Goal: Task Accomplishment & Management: Use online tool/utility

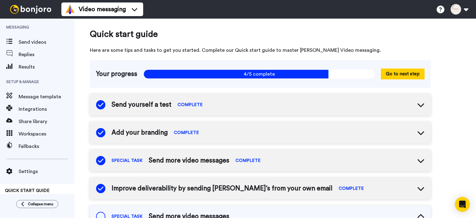
scroll to position [121, 0]
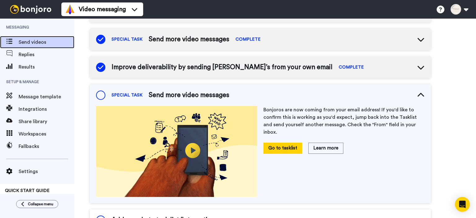
click at [32, 44] on span "Send videos" at bounding box center [47, 41] width 56 height 7
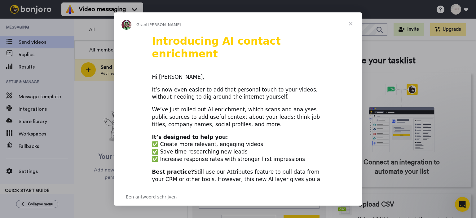
click at [352, 24] on span "Sluiten" at bounding box center [350, 23] width 22 height 22
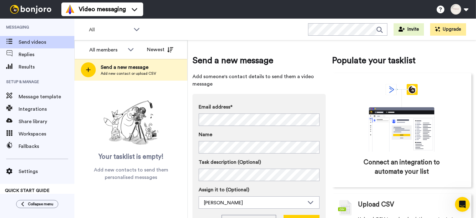
scroll to position [29, 0]
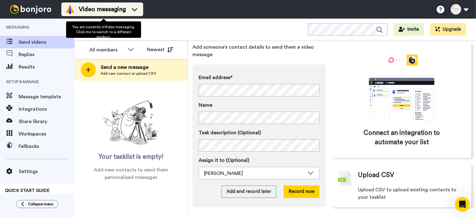
click at [137, 11] on icon at bounding box center [135, 9] width 6 height 3
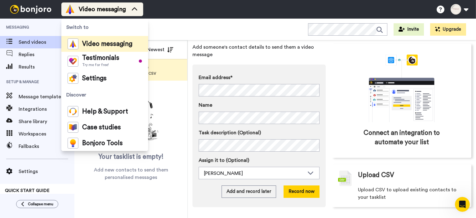
click at [137, 11] on icon at bounding box center [134, 9] width 10 height 6
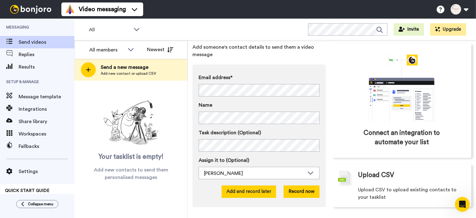
click at [240, 189] on button "Add and record later" at bounding box center [248, 191] width 54 height 12
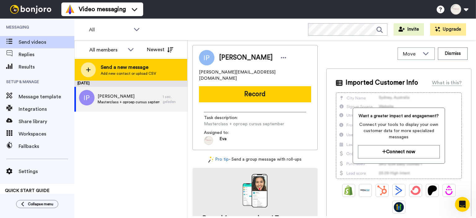
click at [123, 70] on span "Send a new message" at bounding box center [128, 66] width 55 height 7
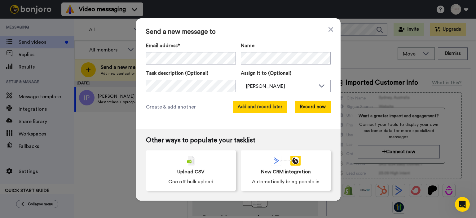
click at [265, 110] on button "Add and record later" at bounding box center [260, 107] width 54 height 12
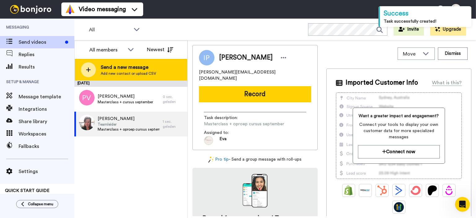
click at [122, 75] on span "Add new contact or upload CSV" at bounding box center [128, 73] width 55 height 5
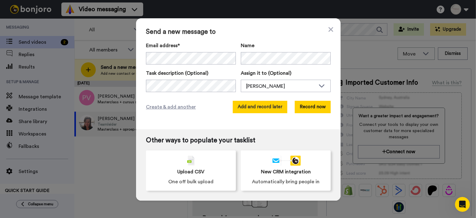
click at [248, 109] on button "Add and record later" at bounding box center [260, 107] width 54 height 12
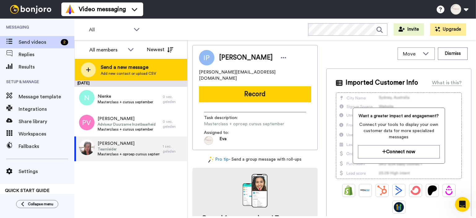
click at [86, 68] on icon at bounding box center [88, 70] width 5 height 6
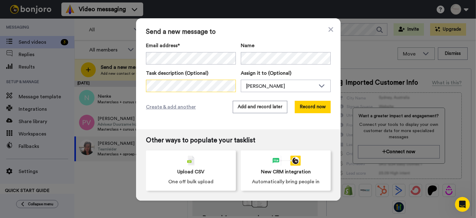
scroll to position [0, 56]
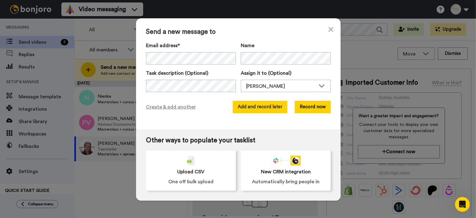
click at [250, 107] on button "Add and record later" at bounding box center [260, 107] width 54 height 12
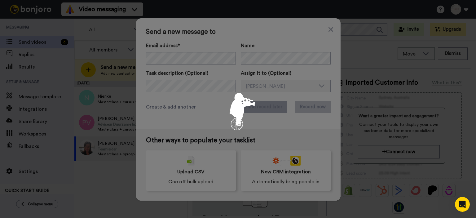
scroll to position [0, 0]
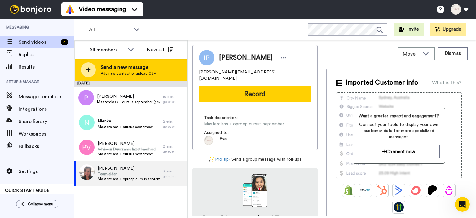
click at [109, 67] on span "Send a new message" at bounding box center [128, 66] width 55 height 7
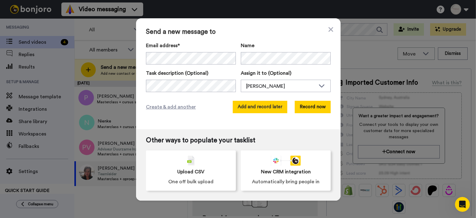
click at [257, 107] on button "Add and record later" at bounding box center [260, 107] width 54 height 12
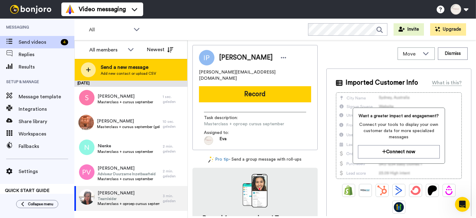
click at [86, 65] on div at bounding box center [88, 69] width 15 height 15
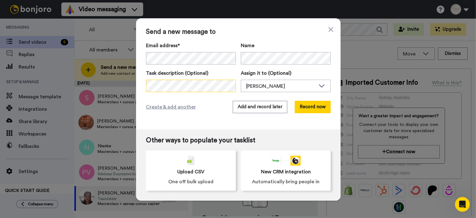
scroll to position [0, 80]
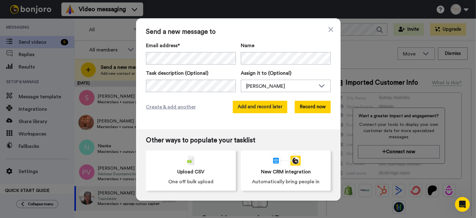
click at [253, 105] on button "Add and record later" at bounding box center [260, 107] width 54 height 12
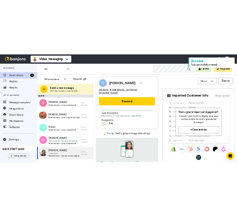
scroll to position [0, 0]
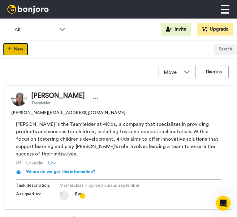
click at [20, 51] on button "New" at bounding box center [15, 49] width 25 height 13
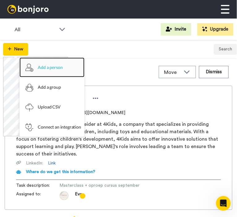
click at [54, 65] on span "Add a person" at bounding box center [50, 68] width 25 height 20
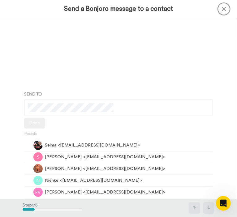
click at [226, 7] on icon at bounding box center [224, 8] width 13 height 13
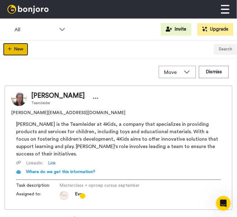
click at [15, 54] on button "New" at bounding box center [15, 49] width 25 height 13
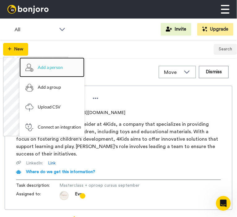
click at [52, 68] on span "Add a person" at bounding box center [50, 68] width 25 height 20
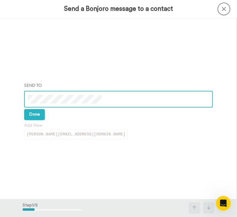
click at [49, 136] on pre "julia.hondtong@gmail.com" at bounding box center [76, 134] width 104 height 9
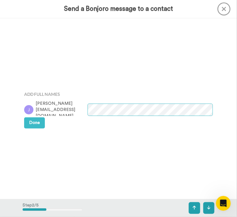
scroll to position [181, 0]
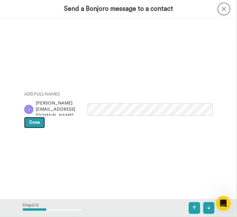
click at [28, 122] on button "Done" at bounding box center [34, 122] width 21 height 11
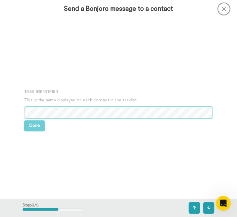
scroll to position [363, 0]
click at [37, 128] on button "Done" at bounding box center [34, 125] width 21 height 11
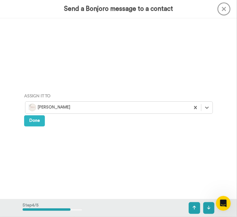
scroll to position [544, 0]
click at [34, 122] on span "Done" at bounding box center [34, 120] width 11 height 4
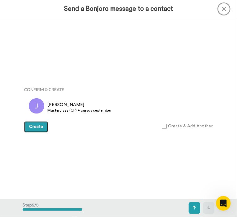
scroll to position [725, 0]
click at [37, 128] on span "Create" at bounding box center [36, 127] width 14 height 4
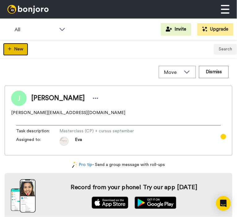
click at [10, 48] on icon "button" at bounding box center [9, 49] width 3 height 4
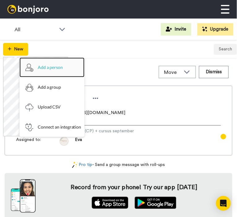
click at [47, 65] on span "Add a person" at bounding box center [50, 68] width 25 height 20
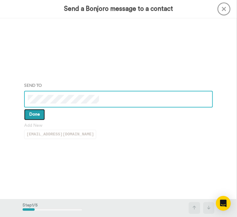
click at [34, 113] on span "Done" at bounding box center [34, 114] width 11 height 4
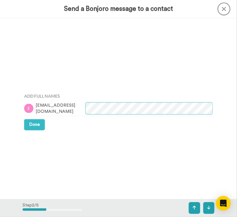
scroll to position [181, 0]
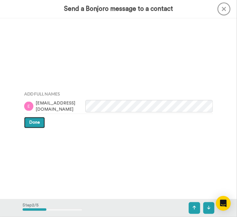
click at [25, 122] on button "Done" at bounding box center [34, 122] width 21 height 11
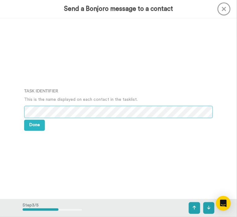
scroll to position [363, 0]
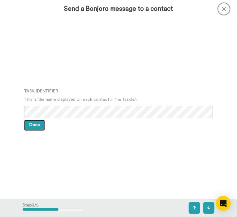
click at [34, 128] on button "Done" at bounding box center [34, 125] width 21 height 11
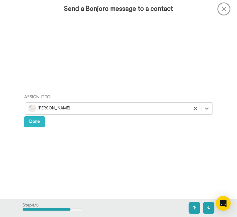
scroll to position [544, 0]
click at [36, 123] on span "Done" at bounding box center [34, 120] width 11 height 4
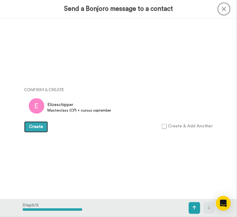
scroll to position [725, 0]
click at [37, 130] on button "Create" at bounding box center [36, 127] width 24 height 11
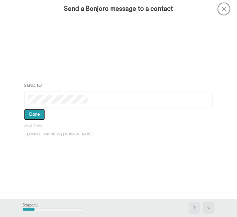
click at [35, 114] on span "Done" at bounding box center [34, 114] width 11 height 4
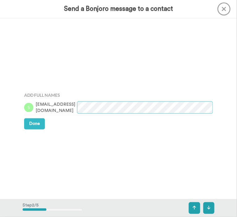
scroll to position [181, 0]
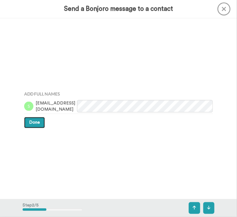
click at [35, 124] on span "Done" at bounding box center [34, 122] width 11 height 4
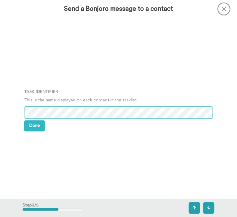
scroll to position [363, 0]
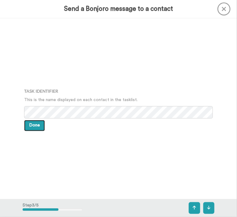
click at [39, 128] on button "Done" at bounding box center [34, 125] width 21 height 11
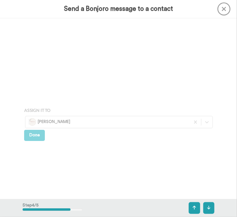
scroll to position [544, 0]
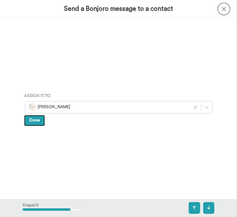
click at [34, 122] on span "Done" at bounding box center [34, 120] width 11 height 4
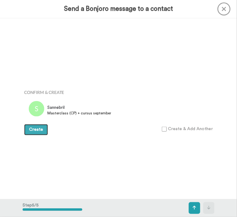
scroll to position [725, 0]
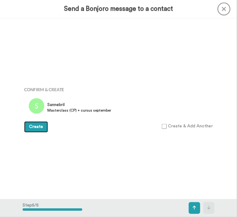
click at [33, 129] on span "Create" at bounding box center [36, 127] width 14 height 4
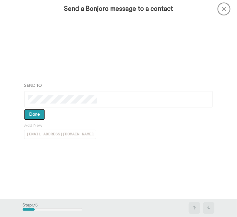
click at [33, 115] on span "Done" at bounding box center [34, 114] width 11 height 4
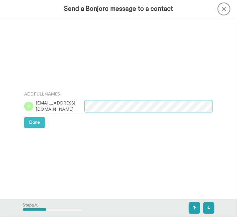
scroll to position [181, 0]
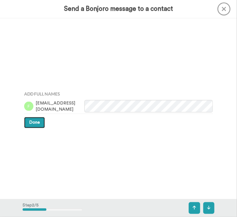
click at [25, 119] on button "Done" at bounding box center [34, 122] width 21 height 11
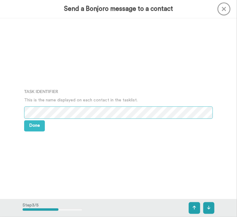
scroll to position [363, 0]
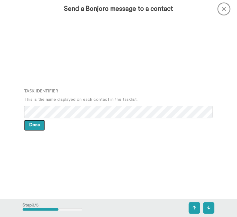
click at [36, 127] on span "Done" at bounding box center [34, 125] width 11 height 4
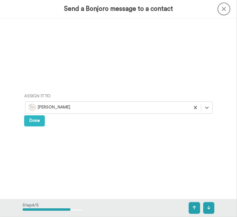
scroll to position [544, 0]
click at [33, 121] on span "Done" at bounding box center [34, 120] width 11 height 4
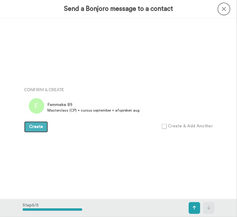
scroll to position [725, 0]
click at [37, 130] on button "Create" at bounding box center [36, 127] width 24 height 11
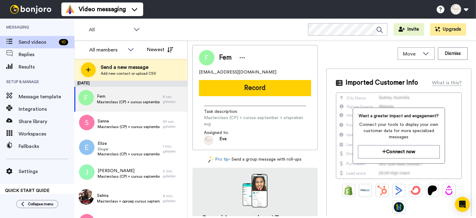
scroll to position [72, 0]
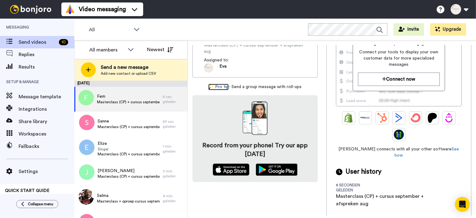
click at [227, 84] on link "Pro tip" at bounding box center [218, 87] width 20 height 7
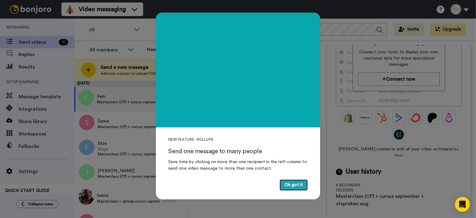
click at [237, 185] on button "Ok got it" at bounding box center [293, 184] width 28 height 11
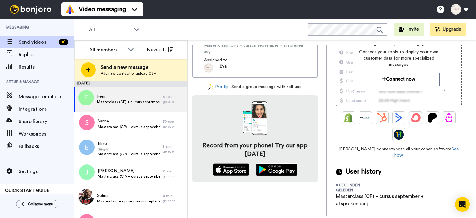
click at [237, 164] on img at bounding box center [276, 169] width 42 height 12
click at [237, 9] on button at bounding box center [459, 9] width 24 height 14
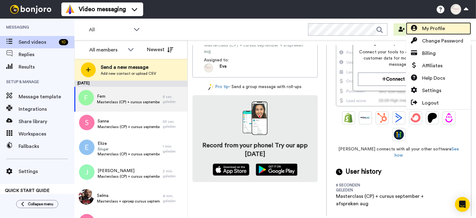
click at [237, 29] on span "My Profile" at bounding box center [433, 28] width 23 height 7
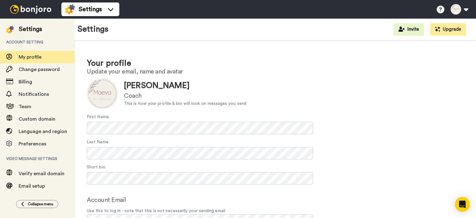
click at [241, 90] on div "[PERSON_NAME]" at bounding box center [185, 85] width 122 height 11
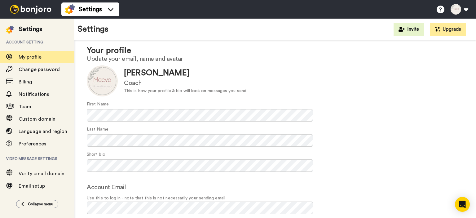
scroll to position [38, 0]
